Goal: Information Seeking & Learning: Learn about a topic

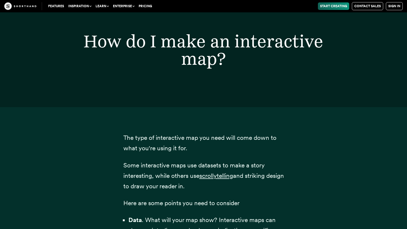
scroll to position [2412, 0]
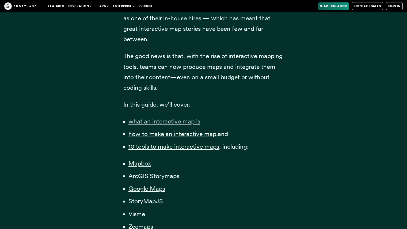
click at [186, 123] on span "what an interactive map is" at bounding box center [165, 122] width 72 height 8
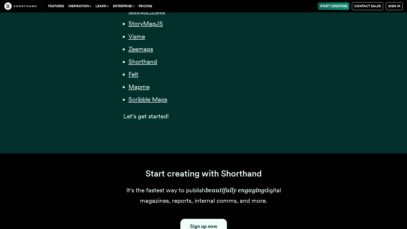
scroll to position [743, 0]
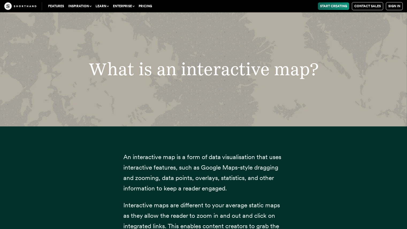
click at [229, 159] on span "An interactive map is a form of data visualisation that uses interactive featur…" at bounding box center [202, 172] width 158 height 39
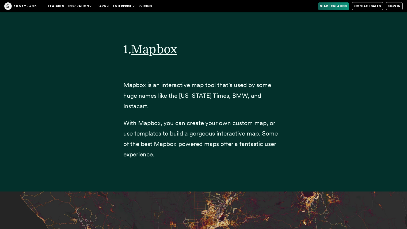
scroll to position [2082, 0]
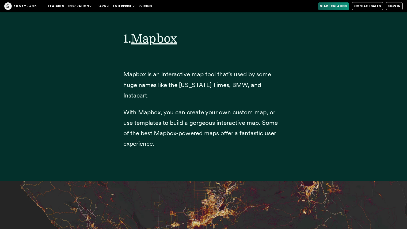
click at [235, 157] on div "1. Mapbox Mapbox is an interactive map tool that’s used by some huge names like…" at bounding box center [204, 89] width 182 height 183
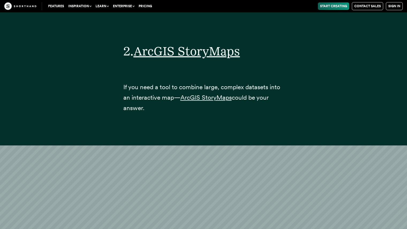
scroll to position [3271, 0]
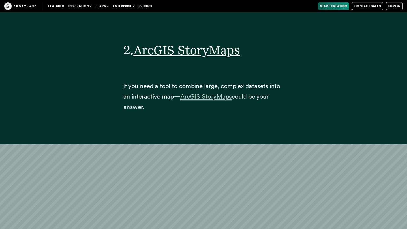
drag, startPoint x: 216, startPoint y: 85, endPoint x: 203, endPoint y: 85, distance: 13.1
click at [203, 93] on span "ArcGIS StoryMaps" at bounding box center [205, 97] width 51 height 8
click at [205, 101] on p "If you need a tool to combine large, complex datasets into an interactive map— …" at bounding box center [203, 96] width 161 height 31
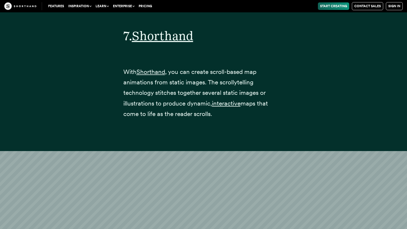
scroll to position [9537, 0]
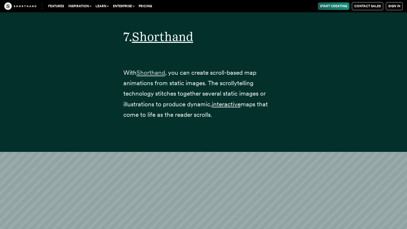
click at [160, 69] on span "Shorthand" at bounding box center [151, 73] width 29 height 8
click at [233, 126] on div at bounding box center [203, 131] width 161 height 11
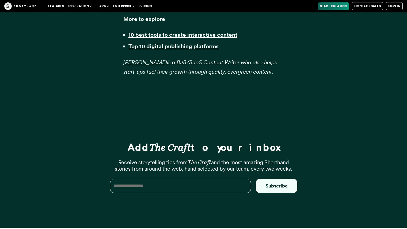
scroll to position [13919, 0]
